Goal: Find specific page/section: Find specific page/section

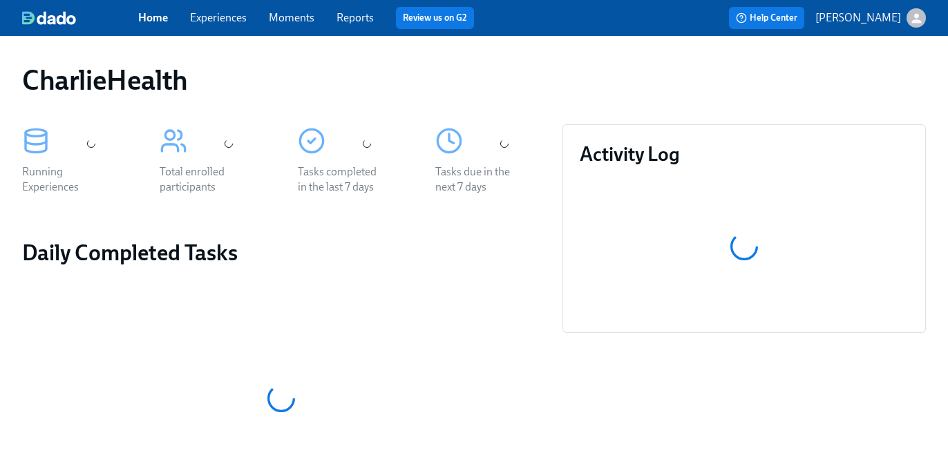
click at [206, 19] on link "Experiences" at bounding box center [218, 17] width 57 height 13
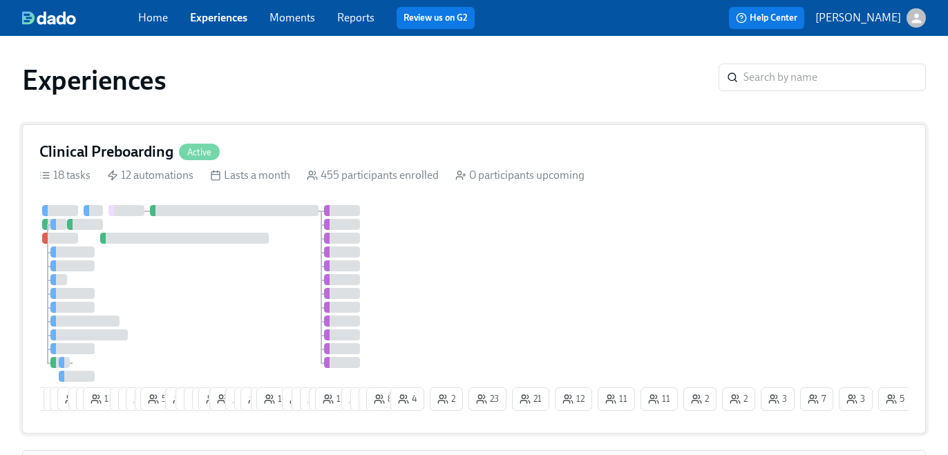
click at [385, 150] on div "Clinical Preboarding Active" at bounding box center [473, 152] width 869 height 21
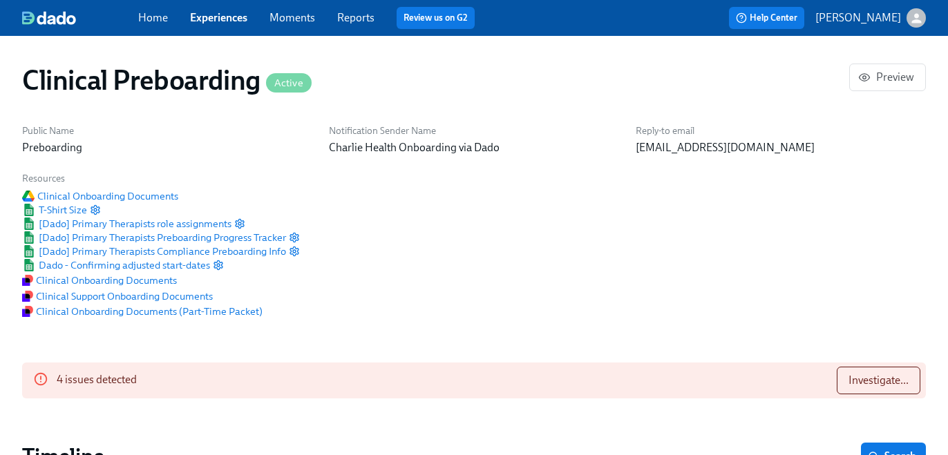
scroll to position [995, 0]
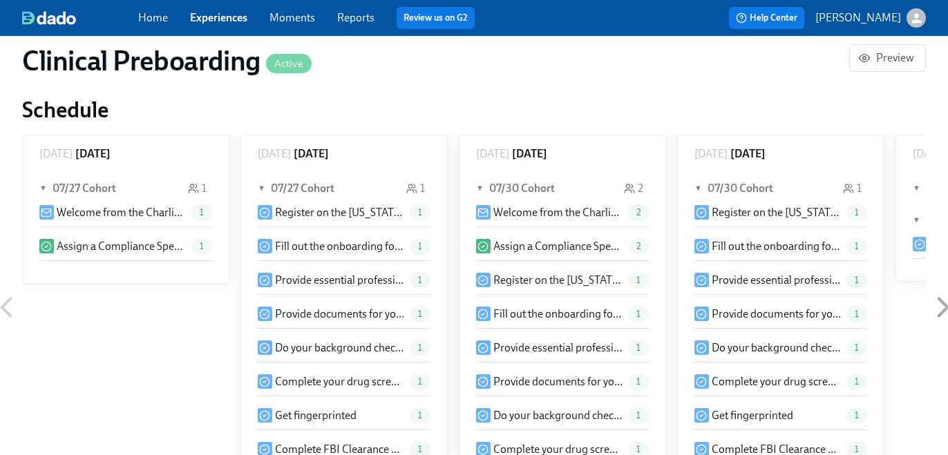
click at [187, 216] on div "Clinical Preboarding Active Preview Public Name Preboarding Notification Sender…" at bounding box center [474, 183] width 904 height 2250
drag, startPoint x: 193, startPoint y: 220, endPoint x: 140, endPoint y: 17, distance: 209.1
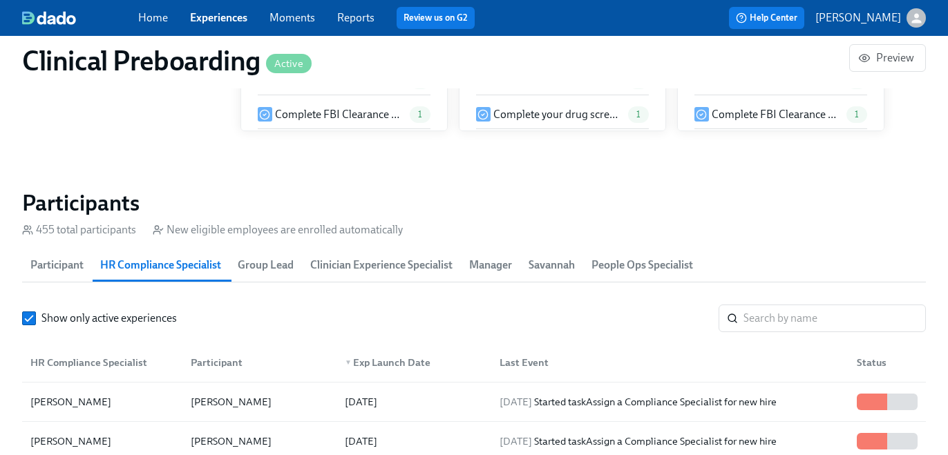
click at [347, 256] on span "Clinician Experience Specialist" at bounding box center [381, 265] width 142 height 19
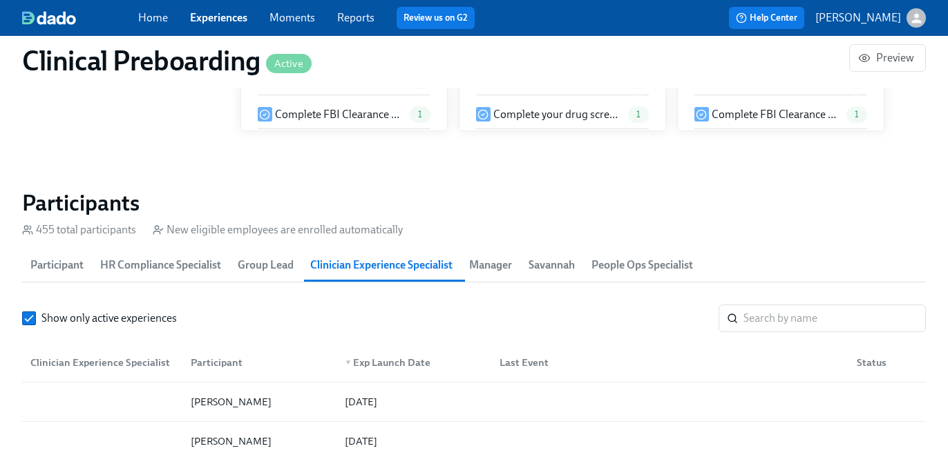
scroll to position [0, 16987]
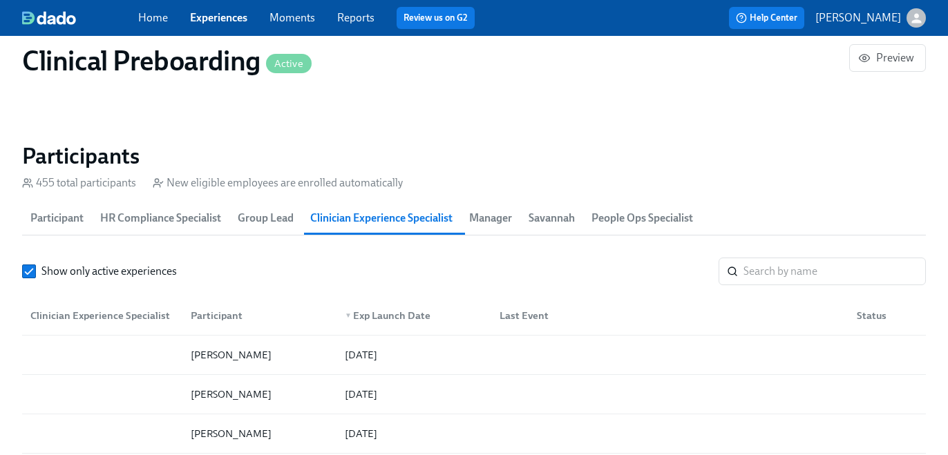
click at [235, 207] on button "Group Lead" at bounding box center [265, 218] width 73 height 33
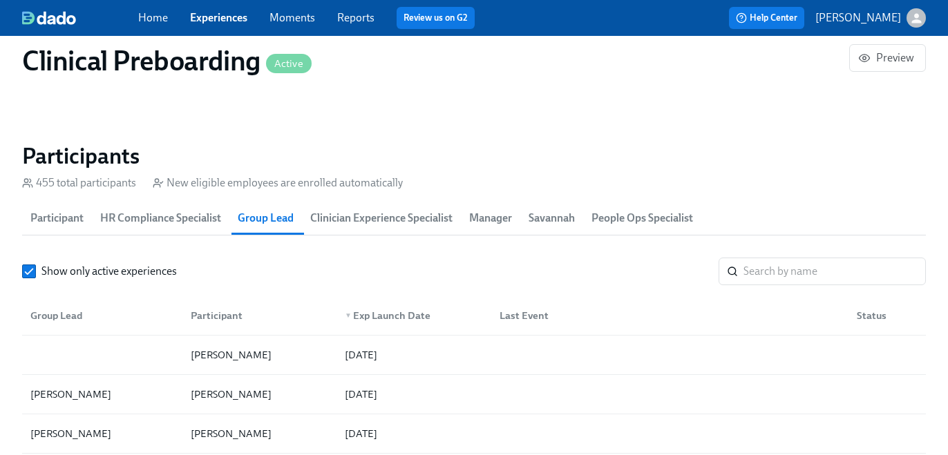
click at [152, 230] on button "HR Compliance Specialist" at bounding box center [160, 218] width 137 height 33
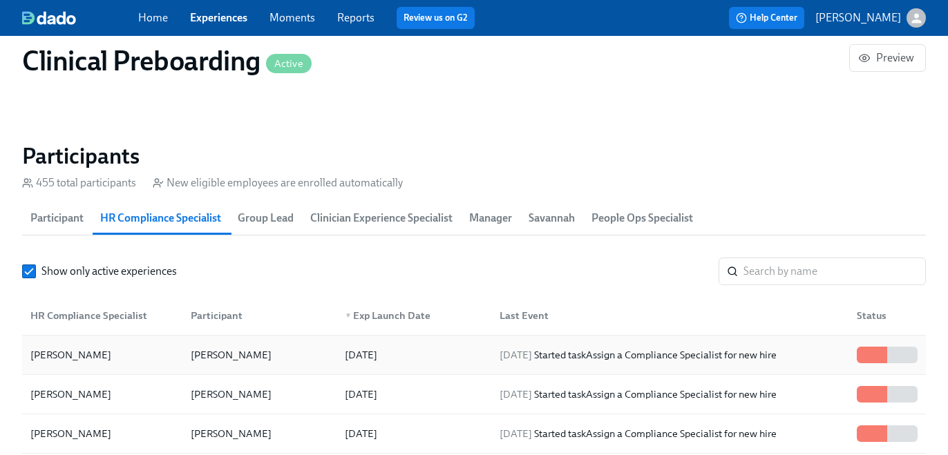
click at [155, 355] on div "Savannah Doherty" at bounding box center [102, 355] width 155 height 28
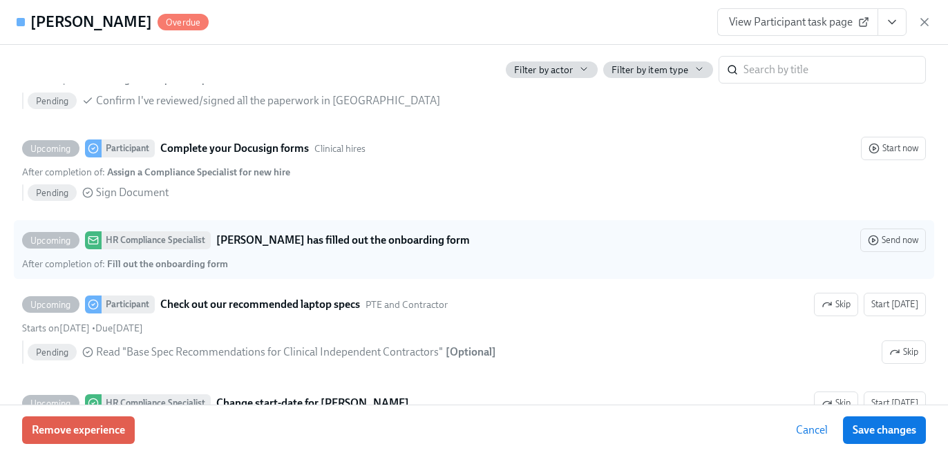
scroll to position [1744, 0]
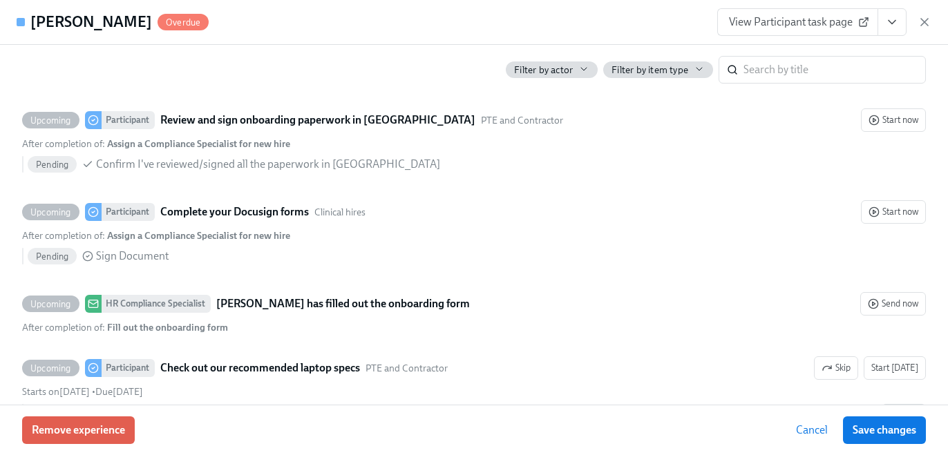
click at [898, 23] on button "View task page" at bounding box center [891, 22] width 29 height 28
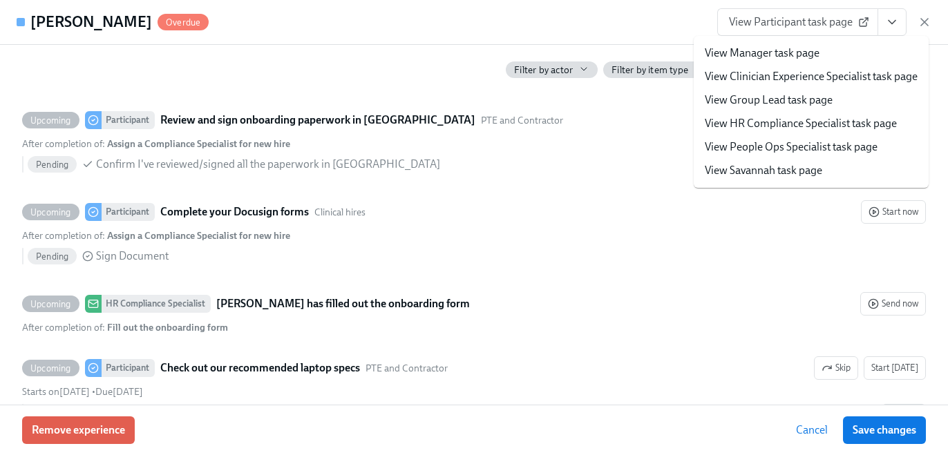
click at [815, 33] on link "View Participant task page" at bounding box center [797, 22] width 161 height 28
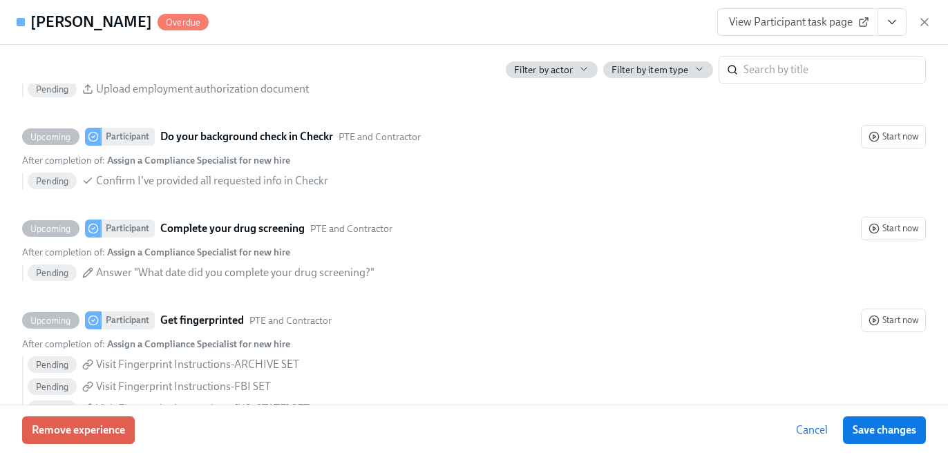
scroll to position [1268, 0]
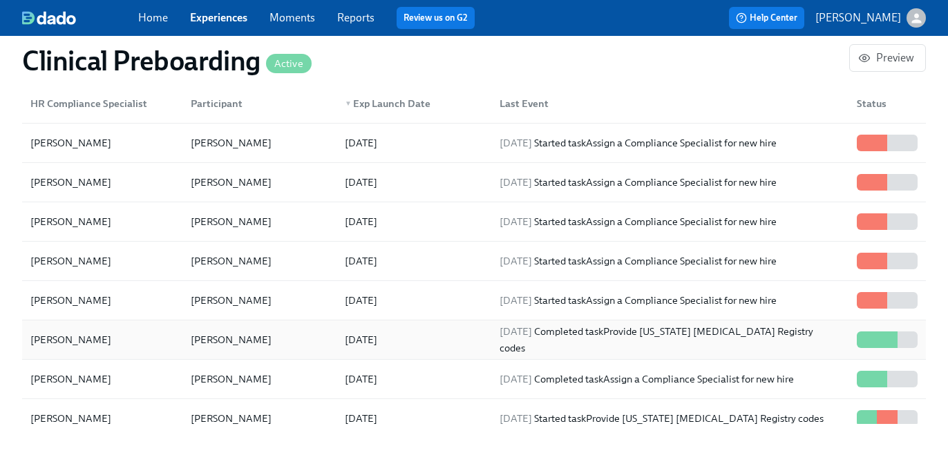
scroll to position [2, 0]
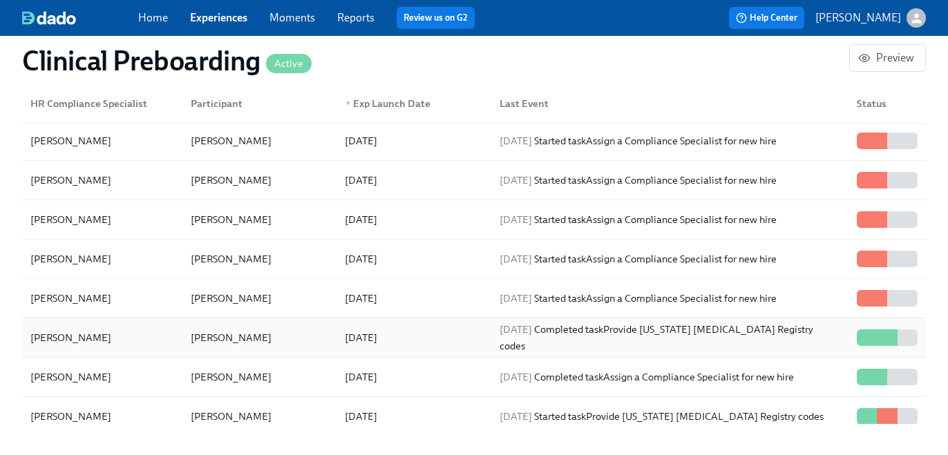
click at [431, 326] on div "2025/10/10" at bounding box center [411, 338] width 155 height 28
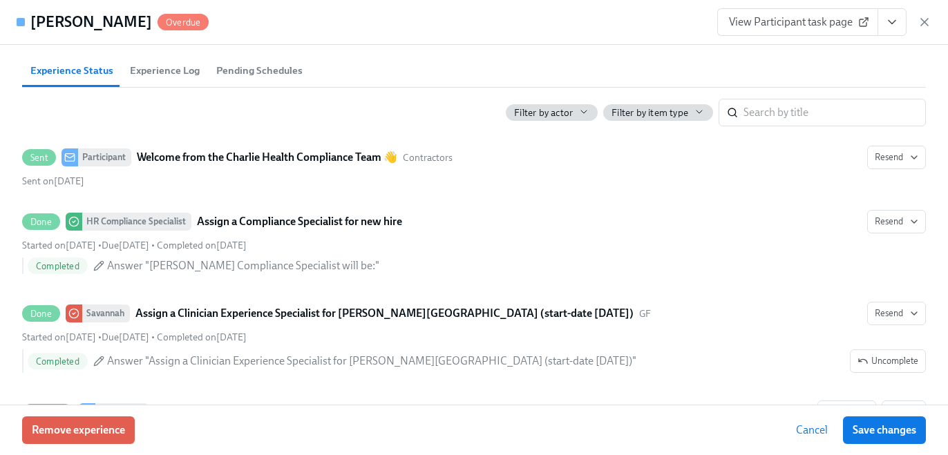
scroll to position [811, 0]
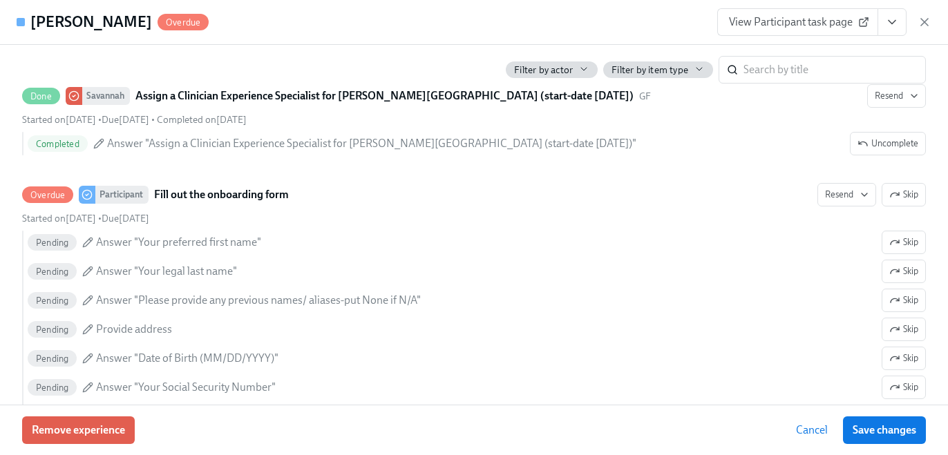
click at [815, 23] on span "View Participant task page" at bounding box center [797, 22] width 137 height 14
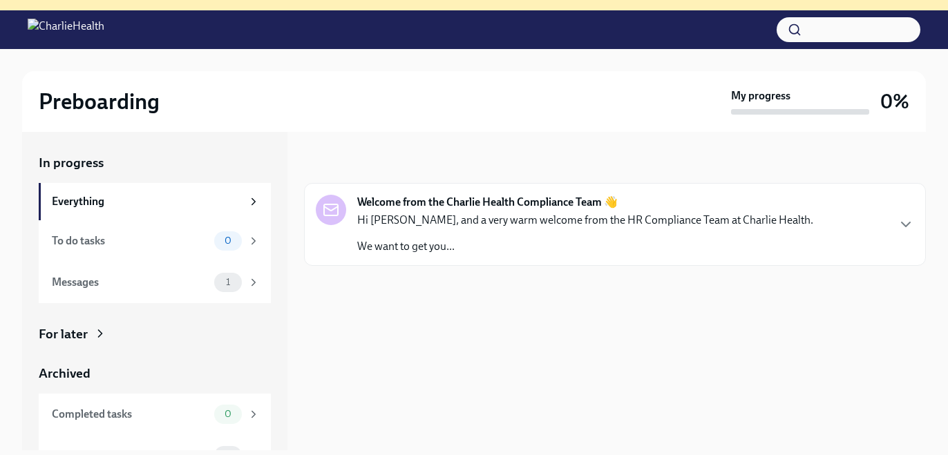
scroll to position [214, 0]
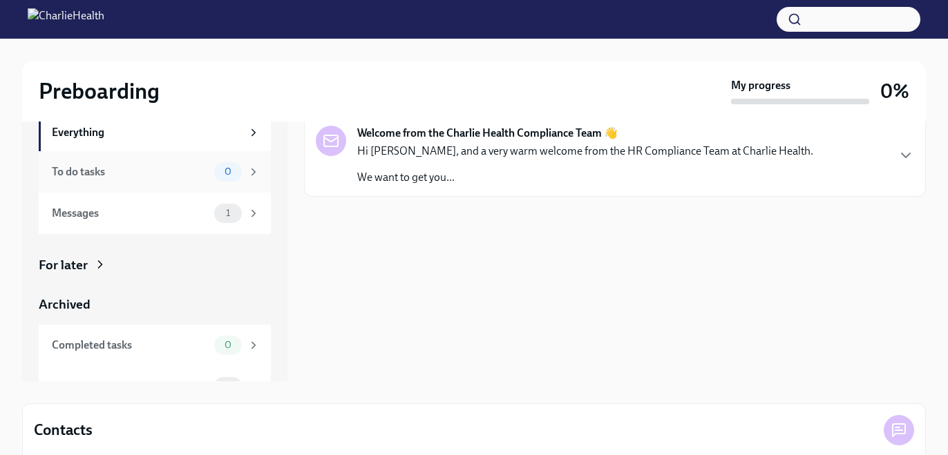
click at [115, 169] on div "To do tasks" at bounding box center [130, 171] width 157 height 15
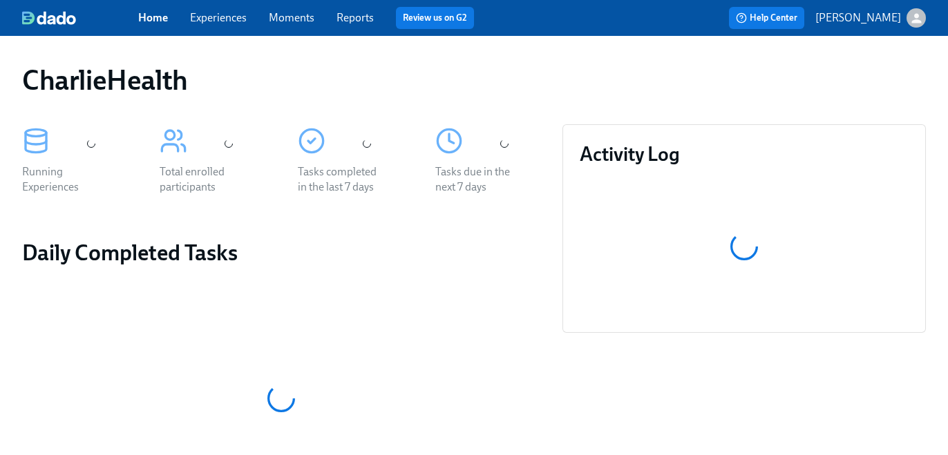
click at [233, 23] on link "Experiences" at bounding box center [218, 17] width 57 height 13
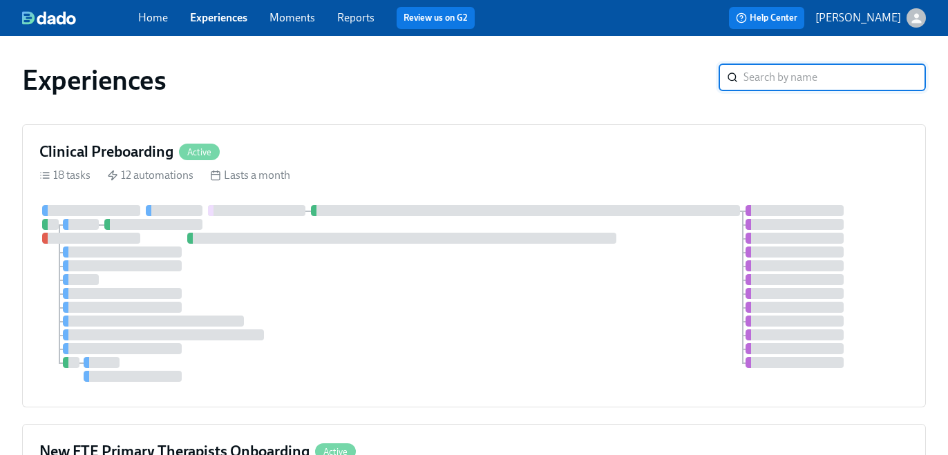
click at [804, 70] on input "search" at bounding box center [834, 78] width 182 height 28
type input "admission"
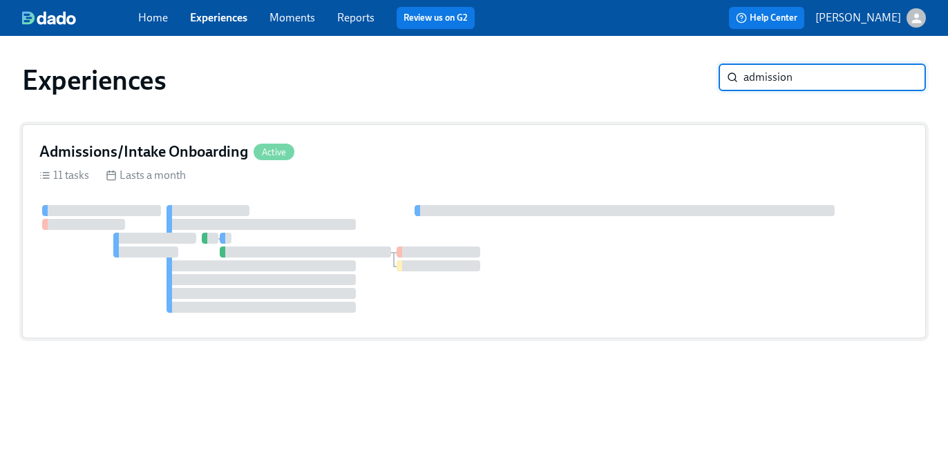
click at [455, 216] on div at bounding box center [473, 259] width 869 height 108
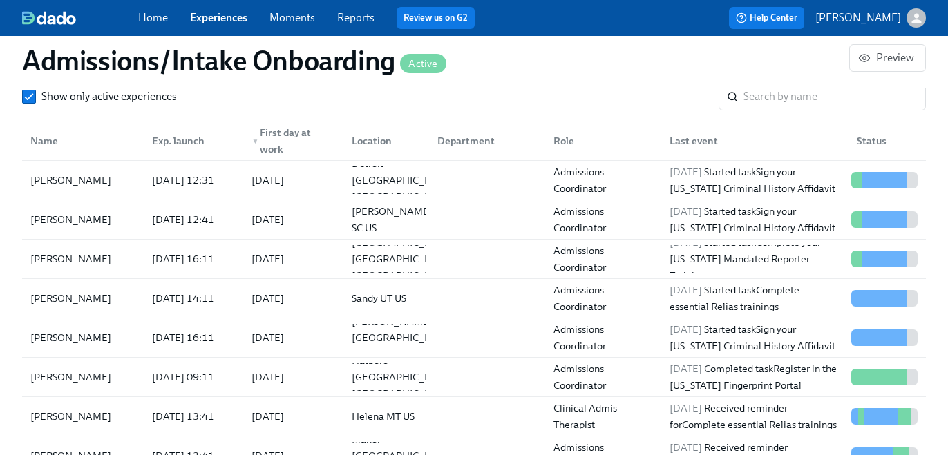
scroll to position [1286, 0]
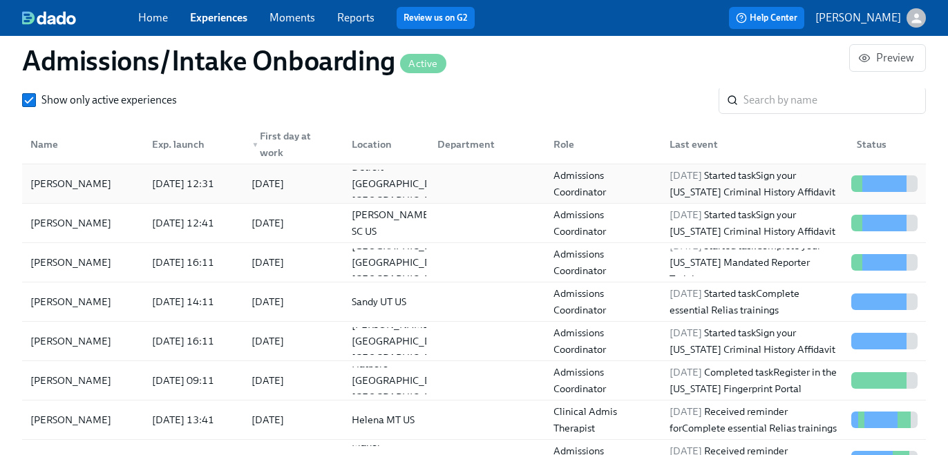
click at [617, 173] on div "Admissions Coordinator" at bounding box center [603, 183] width 111 height 33
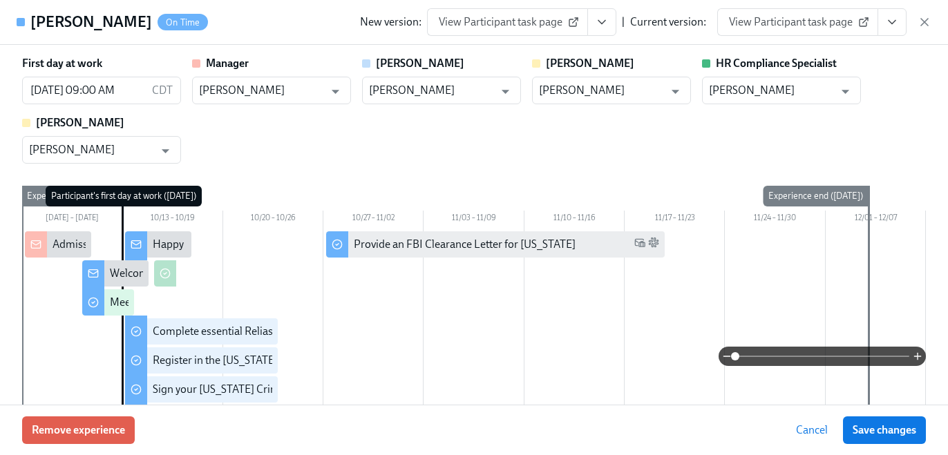
click at [800, 10] on link "View Participant task page" at bounding box center [797, 22] width 161 height 28
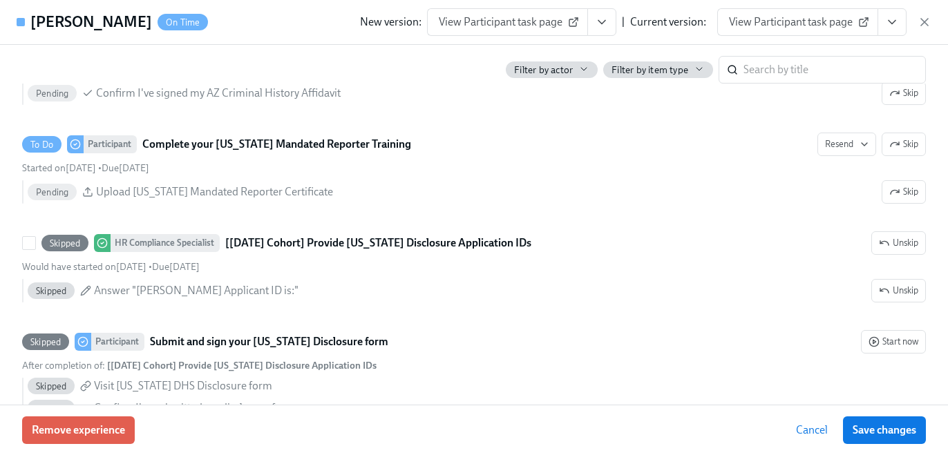
scroll to position [1190, 0]
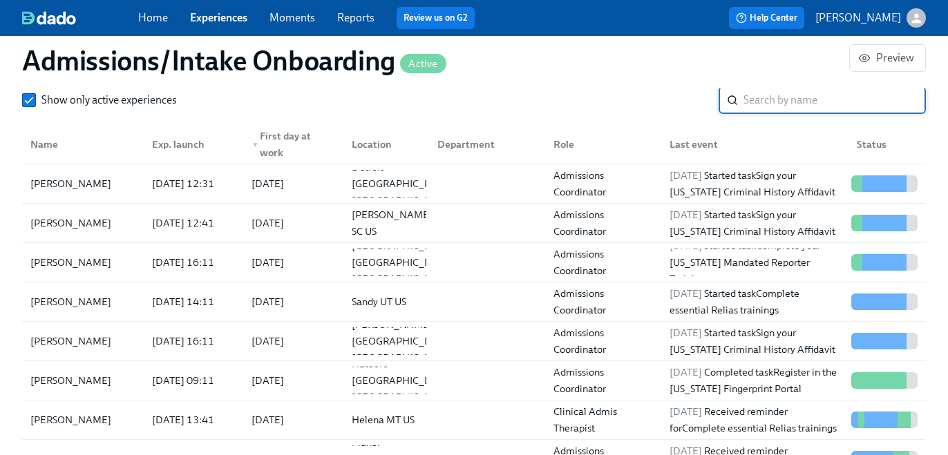
click at [766, 111] on input "search" at bounding box center [834, 100] width 182 height 28
click at [609, 340] on div "Admissions Coordinator" at bounding box center [603, 341] width 111 height 33
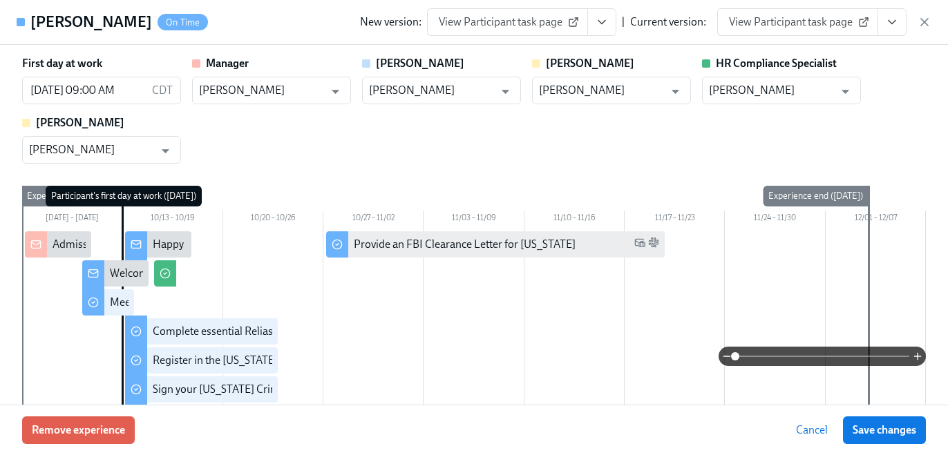
click at [790, 18] on span "View Participant task page" at bounding box center [797, 22] width 137 height 14
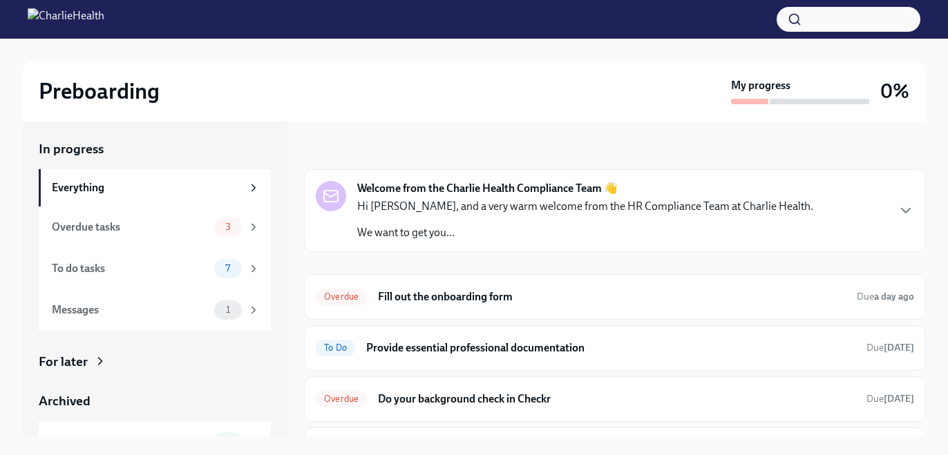
scroll to position [289, 0]
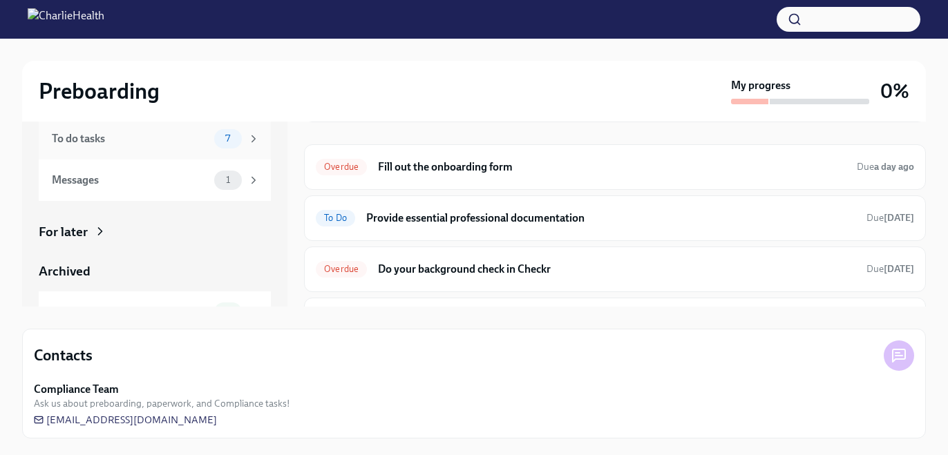
click at [191, 143] on div "To do tasks" at bounding box center [130, 138] width 157 height 15
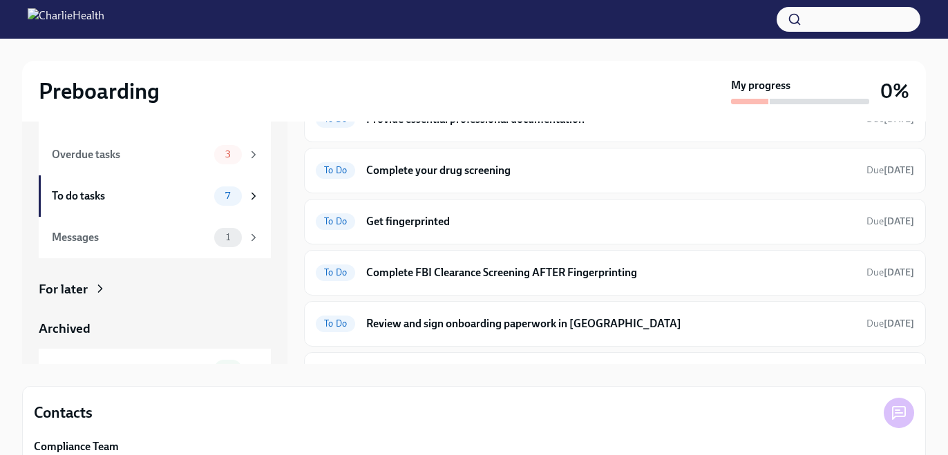
scroll to position [222, 0]
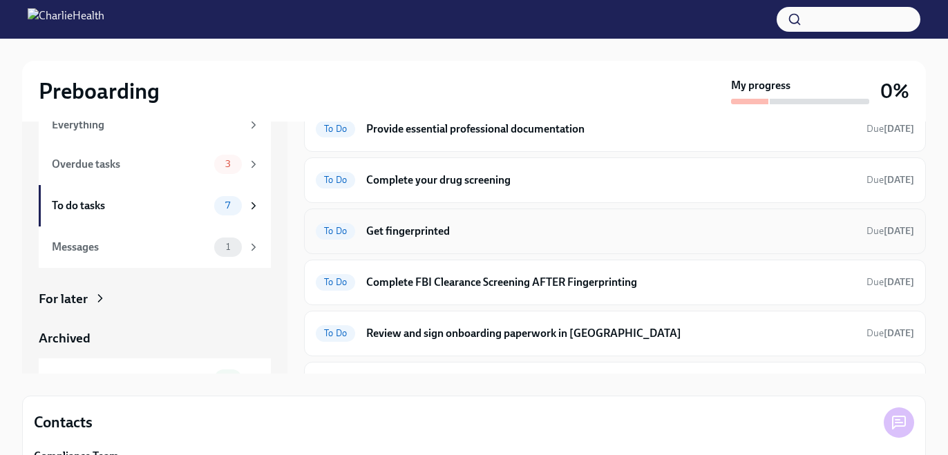
click at [464, 231] on h6 "Get fingerprinted" at bounding box center [610, 231] width 489 height 15
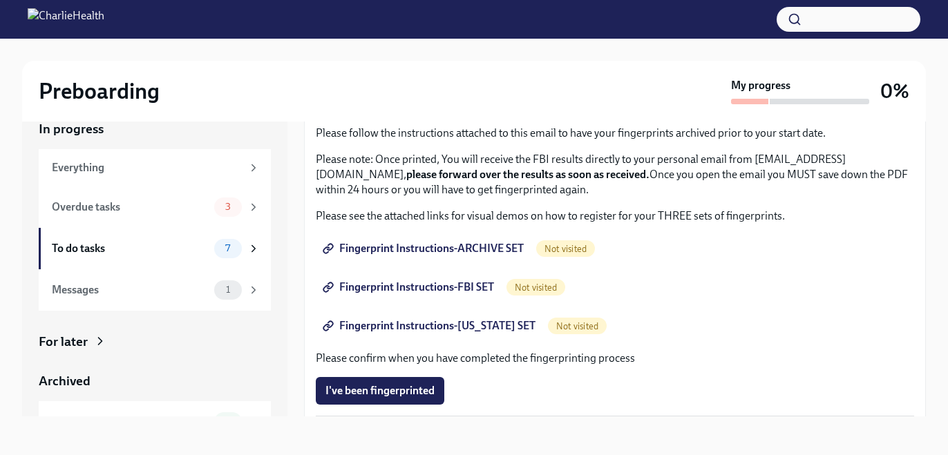
scroll to position [112, 0]
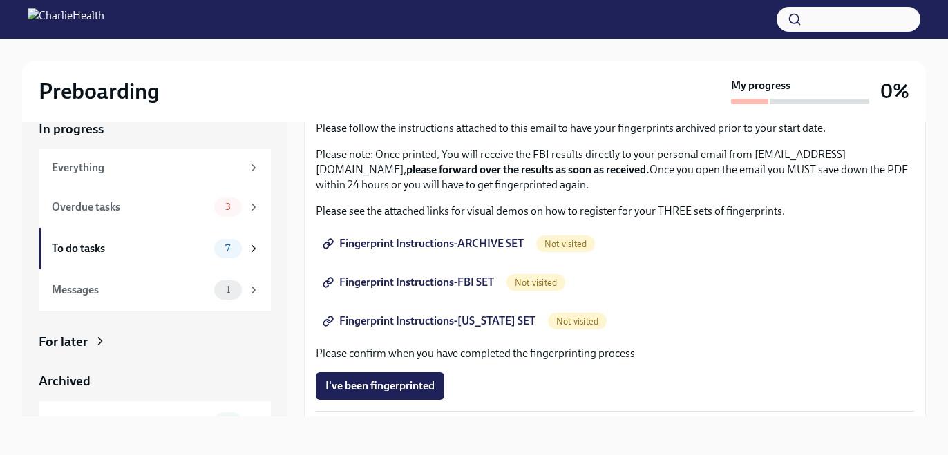
click at [473, 282] on span "Fingerprint Instructions-FBI SET" at bounding box center [409, 283] width 169 height 14
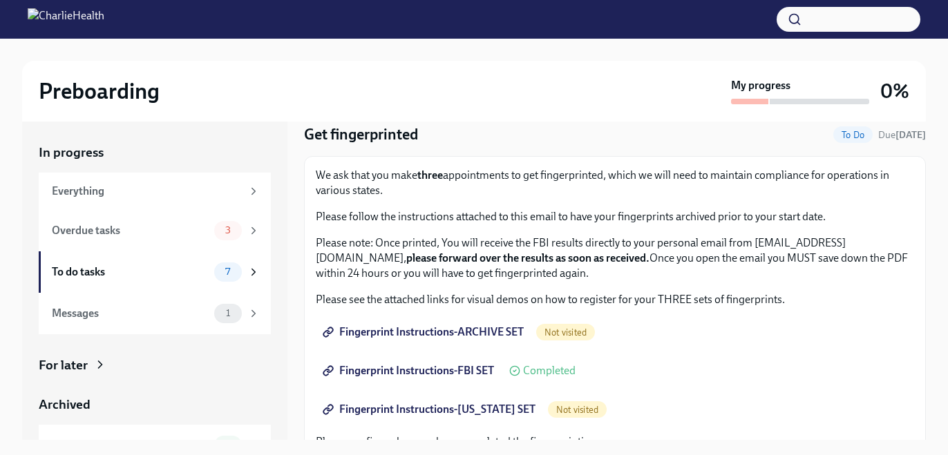
scroll to position [50, 0]
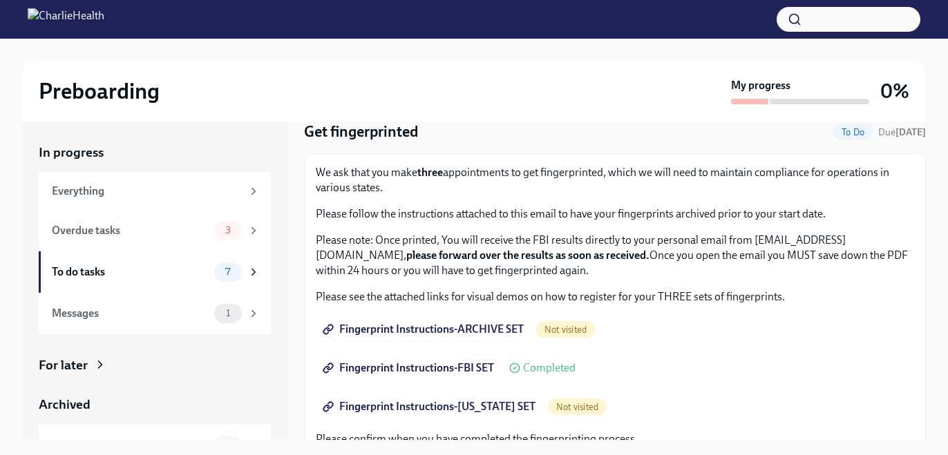
click at [480, 368] on span "Fingerprint Instructions-FBI SET" at bounding box center [409, 368] width 169 height 14
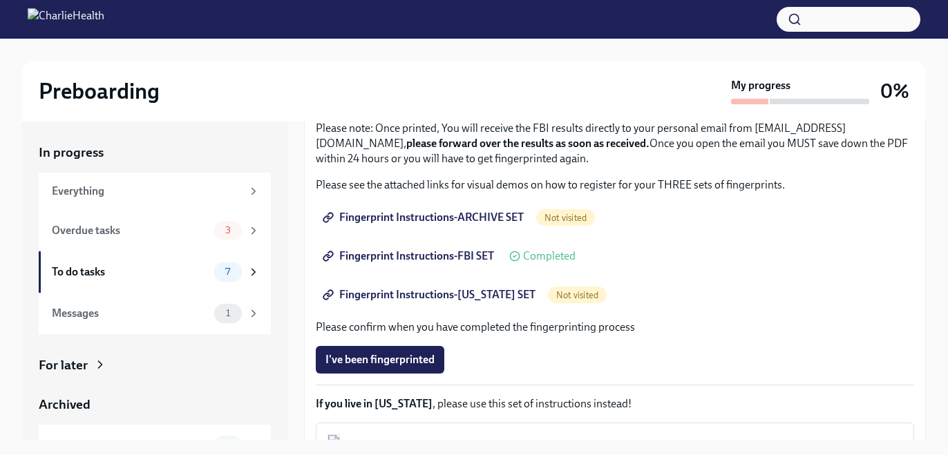
scroll to position [174, 0]
